Goal: Check status: Check status

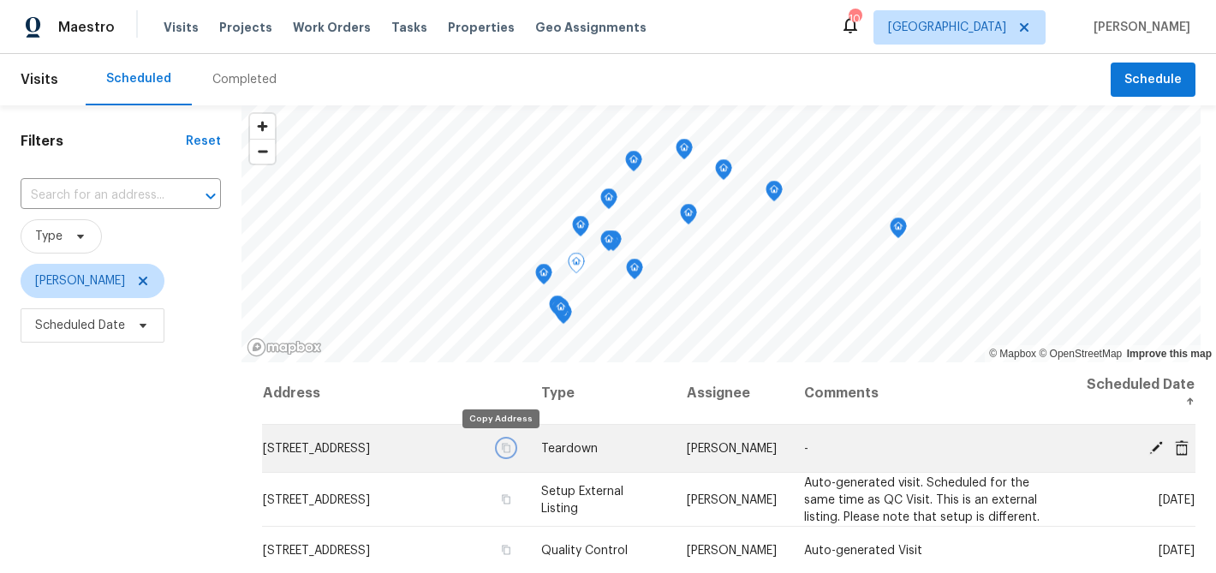
click at [501, 448] on icon "button" at bounding box center [506, 448] width 10 height 10
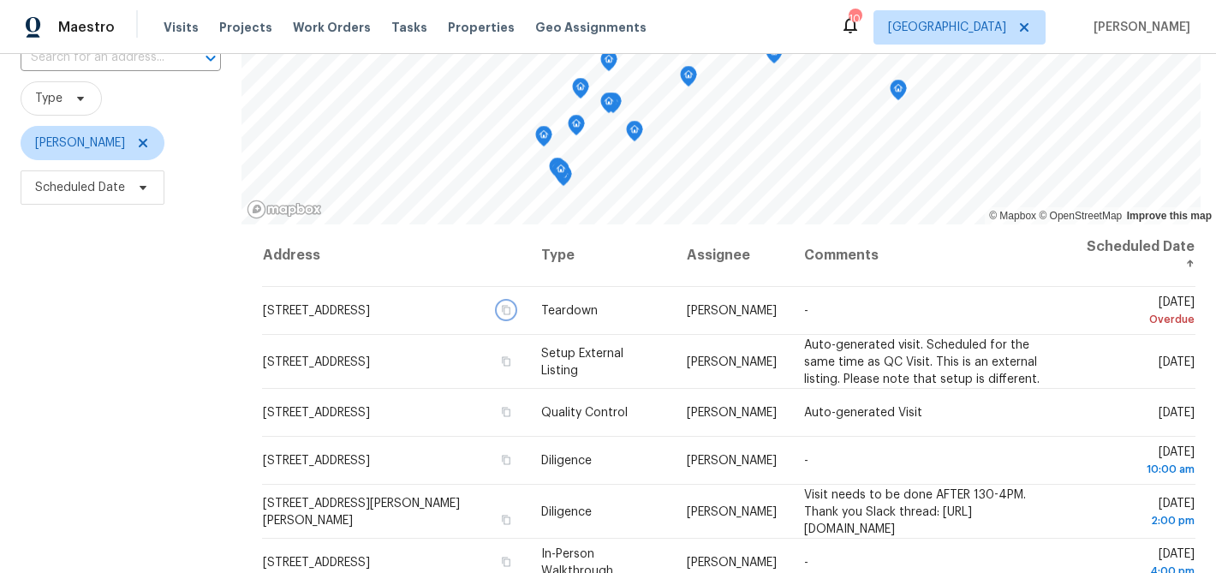
scroll to position [146, 0]
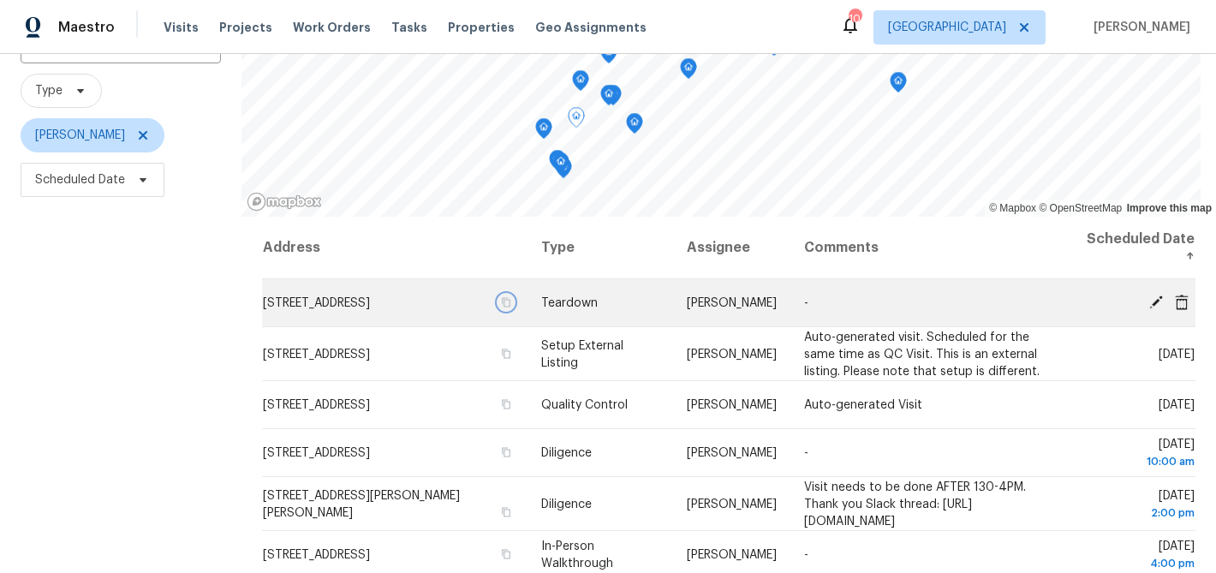
click at [503, 300] on icon "button" at bounding box center [507, 301] width 9 height 9
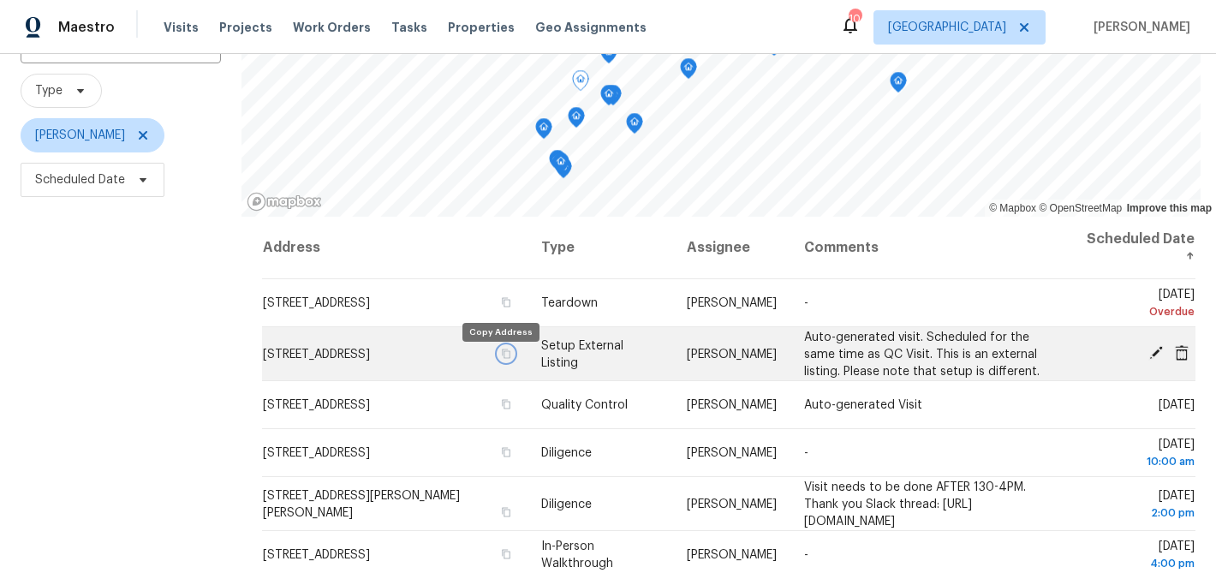
click at [501, 358] on icon "button" at bounding box center [506, 353] width 10 height 10
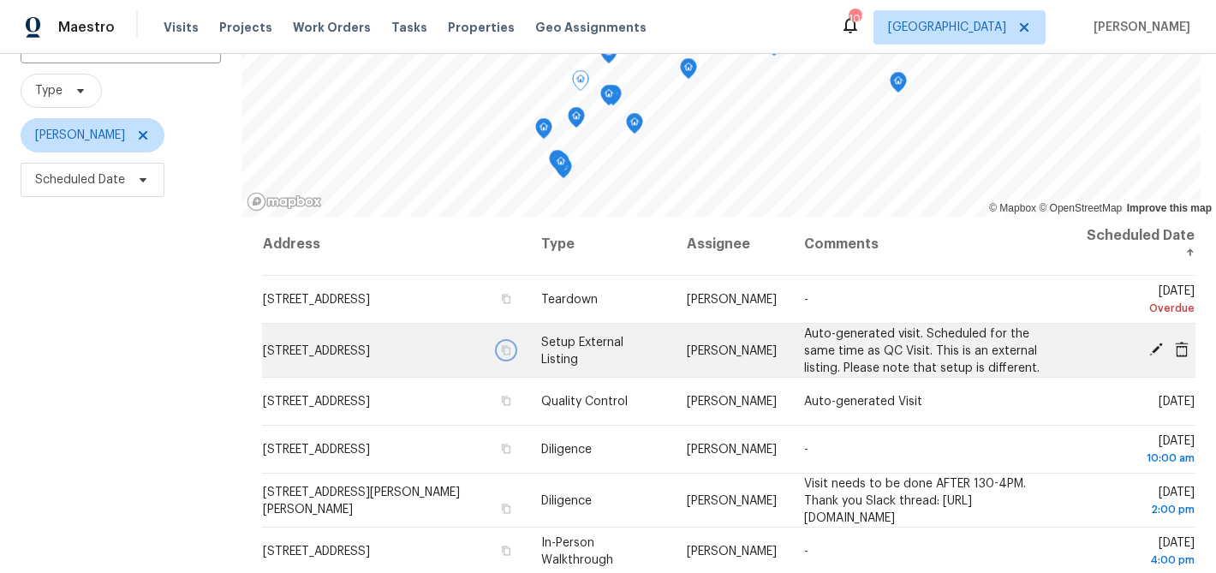
scroll to position [0, 0]
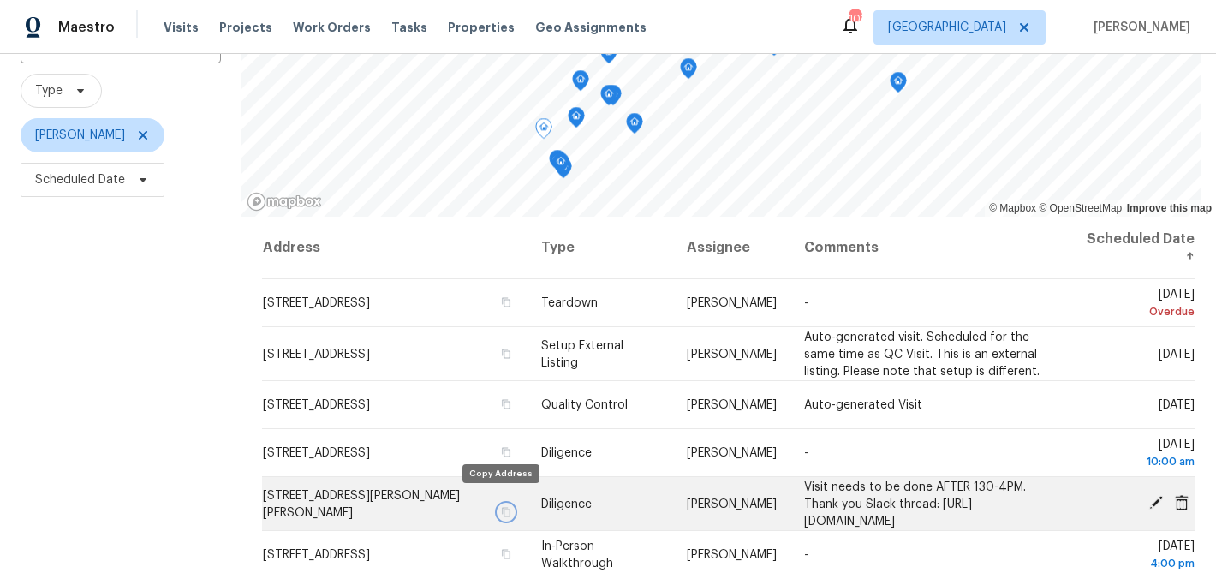
click at [501, 506] on icon "button" at bounding box center [506, 511] width 10 height 10
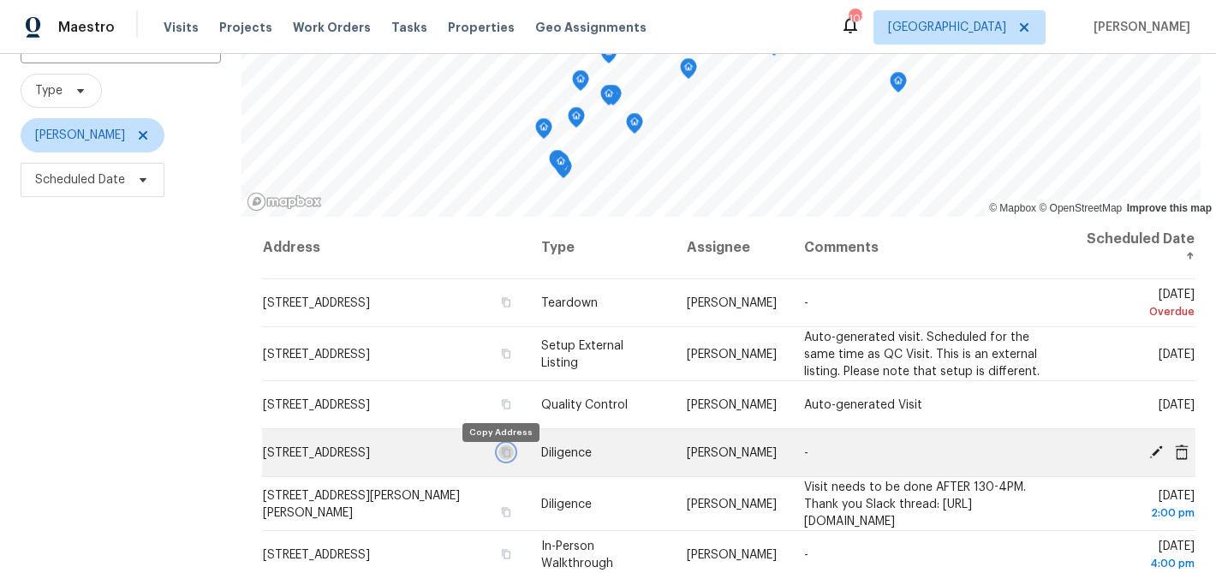
click at [501, 457] on icon "button" at bounding box center [506, 452] width 10 height 10
